Goal: Information Seeking & Learning: Learn about a topic

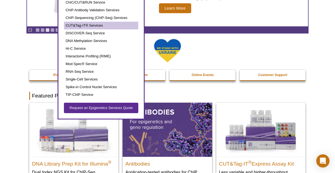
scroll to position [66, 0]
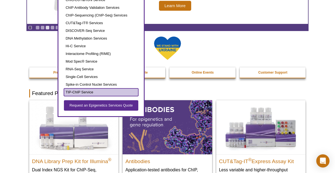
click at [77, 91] on link "TIP-ChIP Service" at bounding box center [101, 93] width 74 height 8
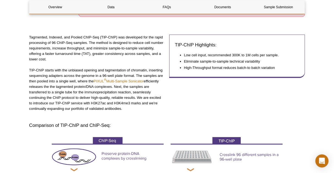
scroll to position [110, 0]
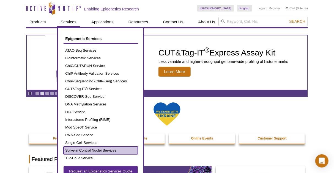
click at [73, 154] on link "Spike-in Control Nuclei Services" at bounding box center [101, 151] width 74 height 8
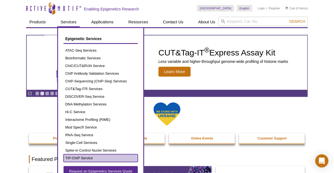
click at [75, 158] on link "TIP-ChIP Service" at bounding box center [101, 159] width 74 height 8
